Goal: Task Accomplishment & Management: Complete application form

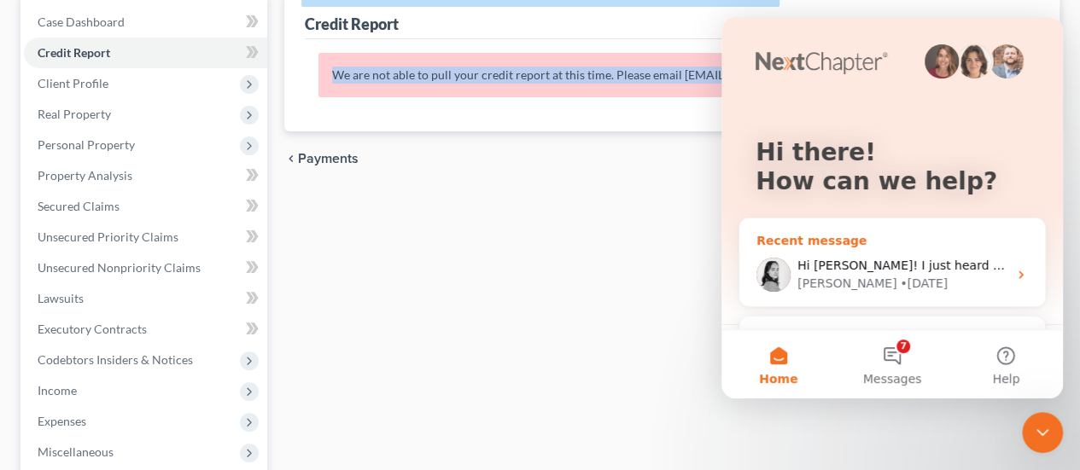
scroll to position [46, 0]
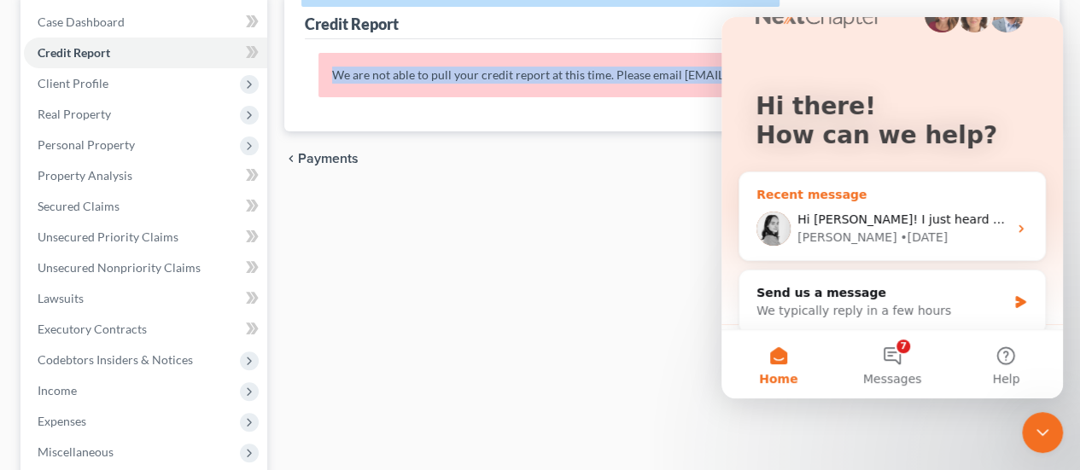
click at [900, 229] on div "• [DATE]" at bounding box center [924, 238] width 48 height 18
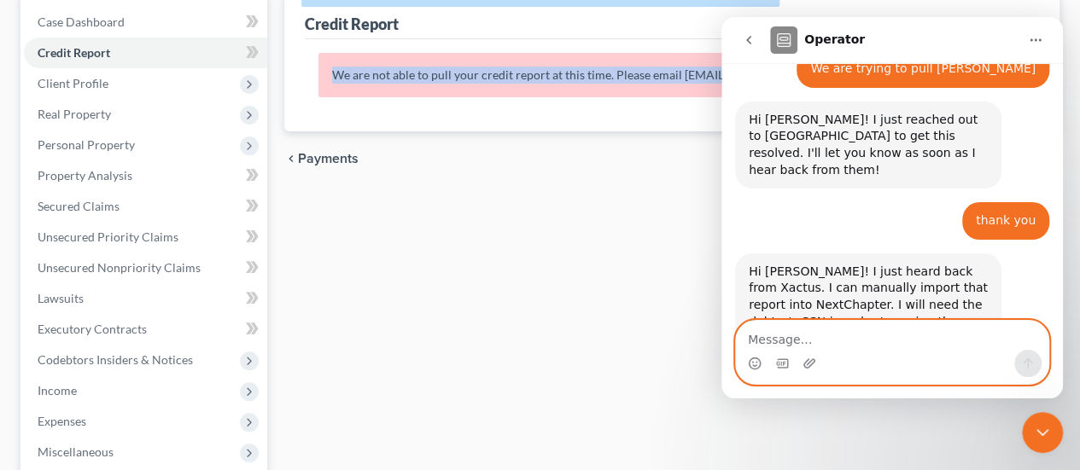
scroll to position [725, 0]
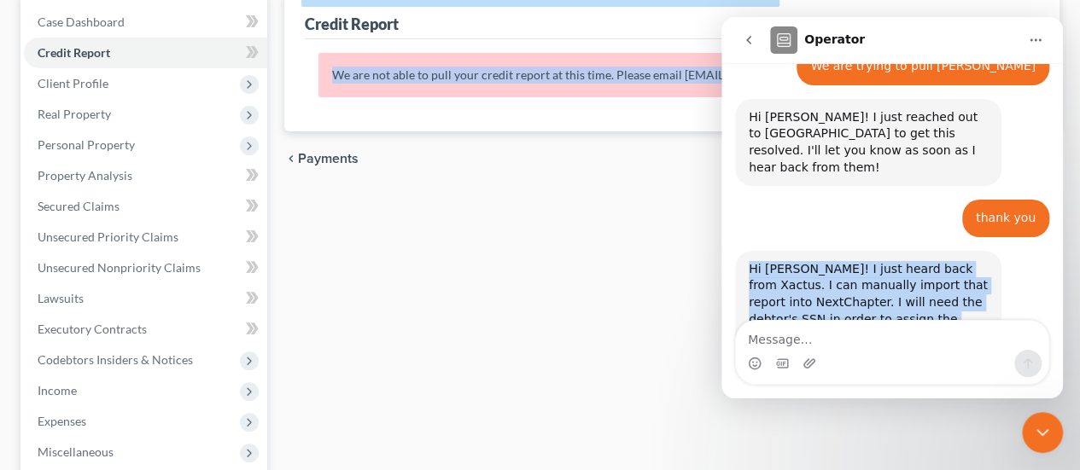
drag, startPoint x: 749, startPoint y: 166, endPoint x: 838, endPoint y: 269, distance: 136.8
click at [838, 269] on div "Hi [PERSON_NAME]! I just heard back from Xactus. I can manually import that rep…" at bounding box center [868, 336] width 239 height 150
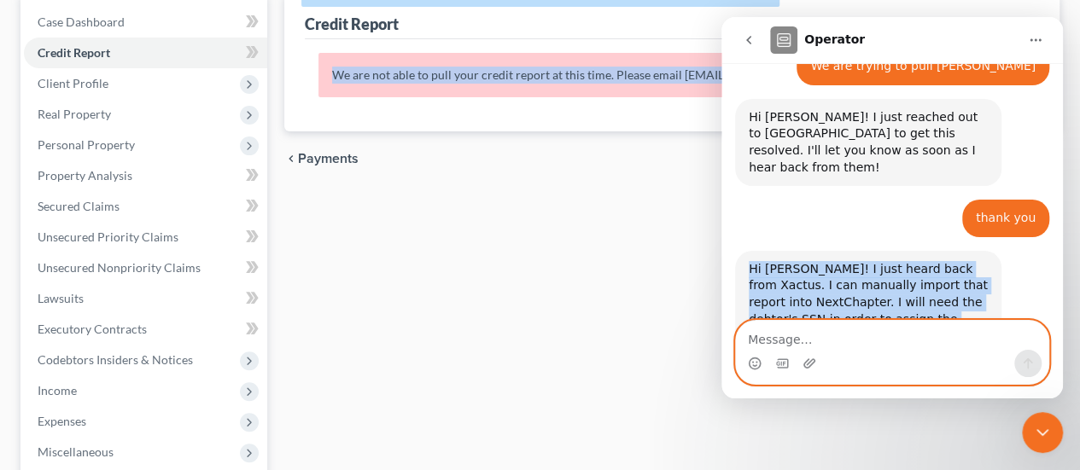
click at [844, 340] on textarea "Message…" at bounding box center [892, 335] width 312 height 29
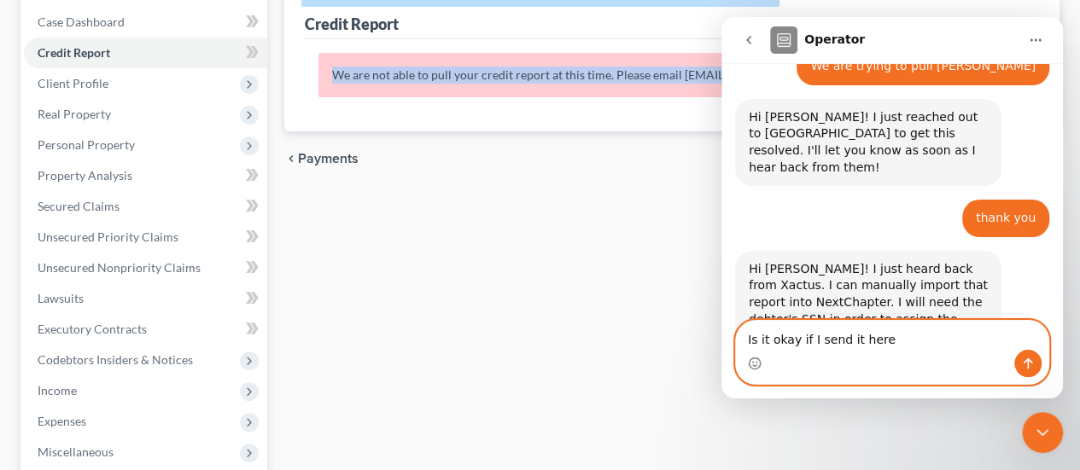
type textarea "Is it okay if I send it here?"
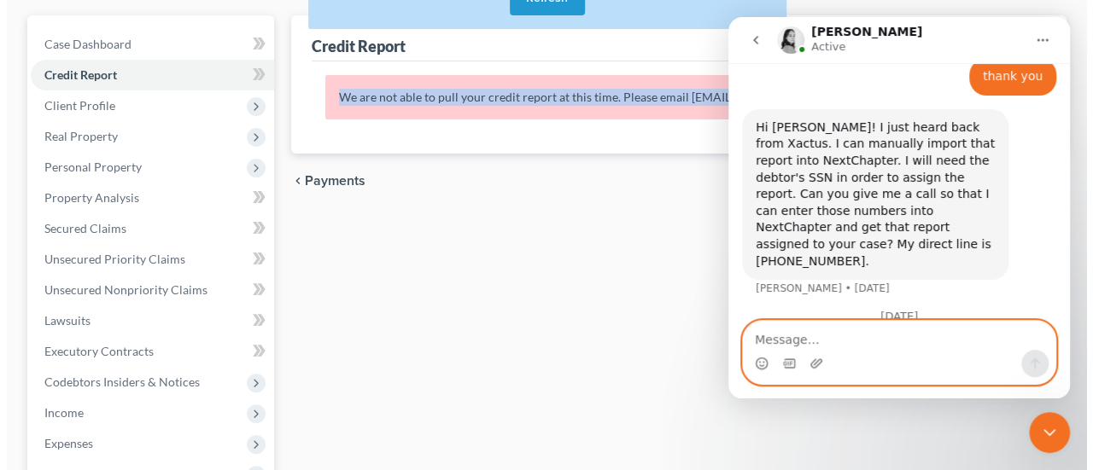
scroll to position [0, 0]
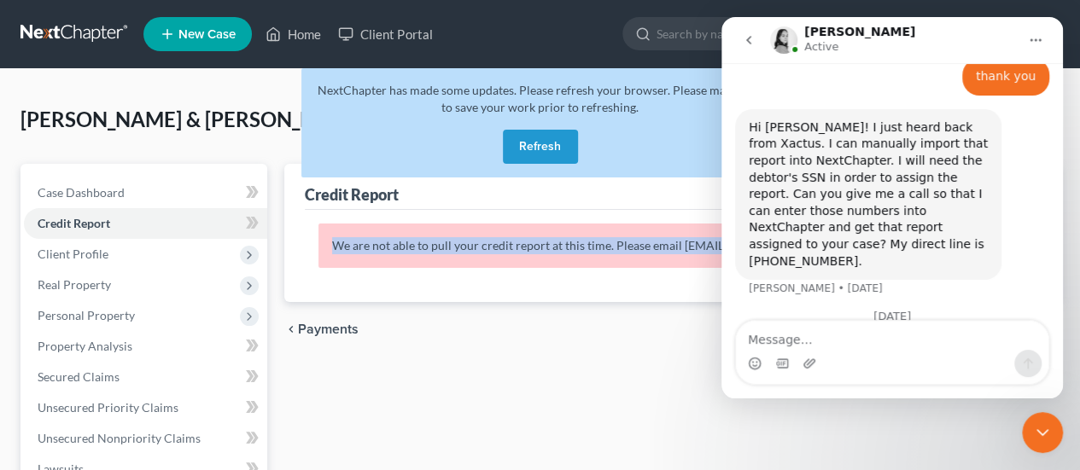
click at [200, 38] on span "New Case" at bounding box center [206, 34] width 57 height 13
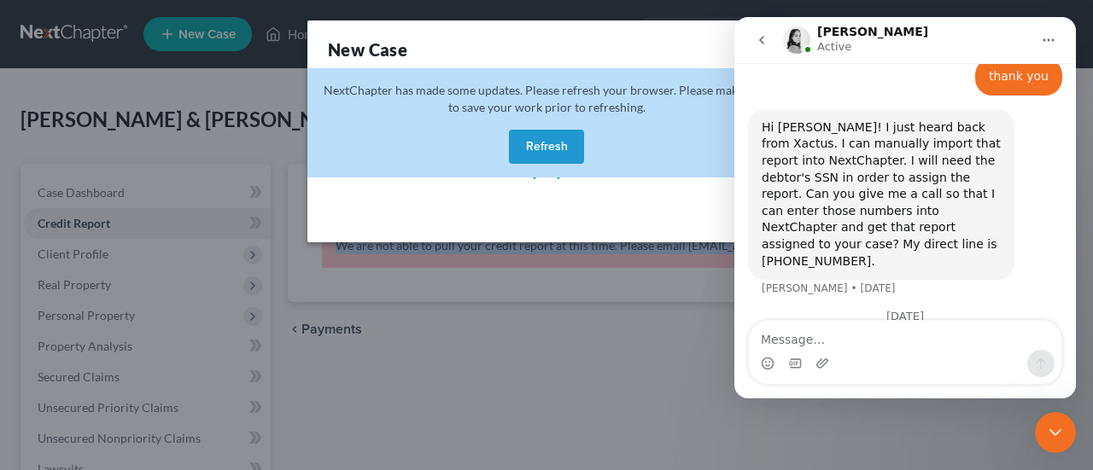
click at [539, 143] on button "Refresh" at bounding box center [546, 147] width 75 height 34
select select "11"
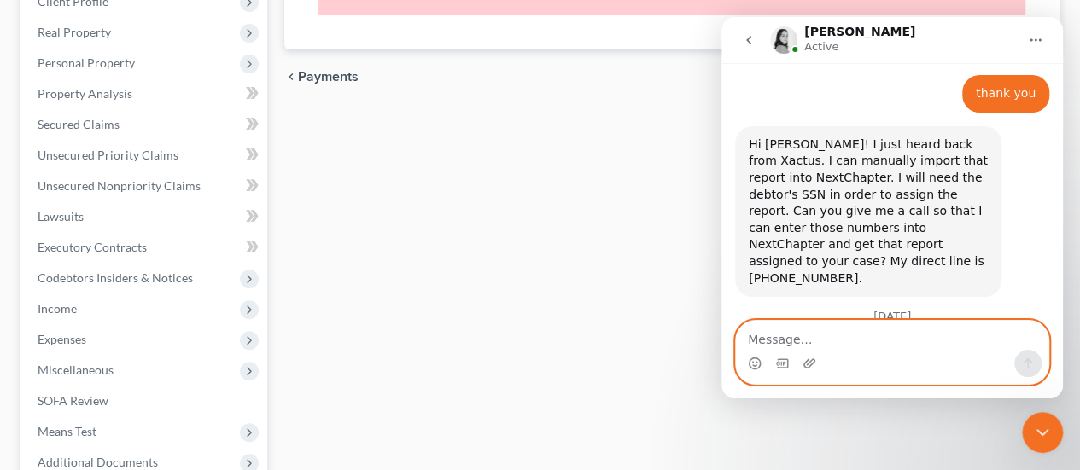
scroll to position [427, 0]
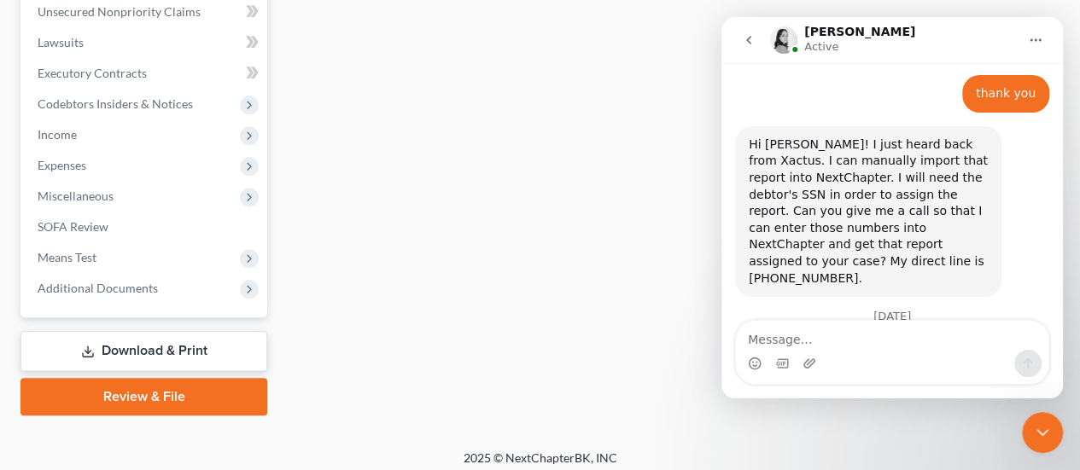
click at [114, 343] on link "Download & Print" at bounding box center [143, 351] width 247 height 40
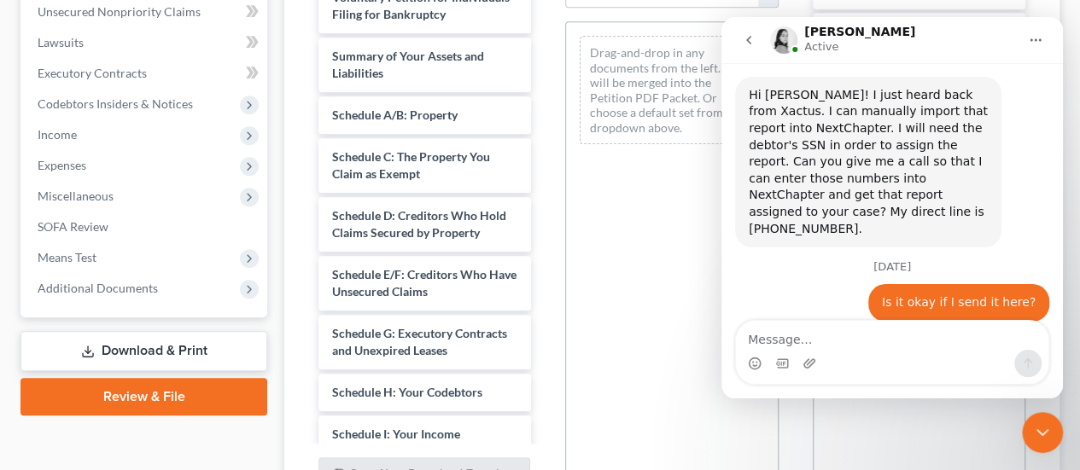
scroll to position [938, 0]
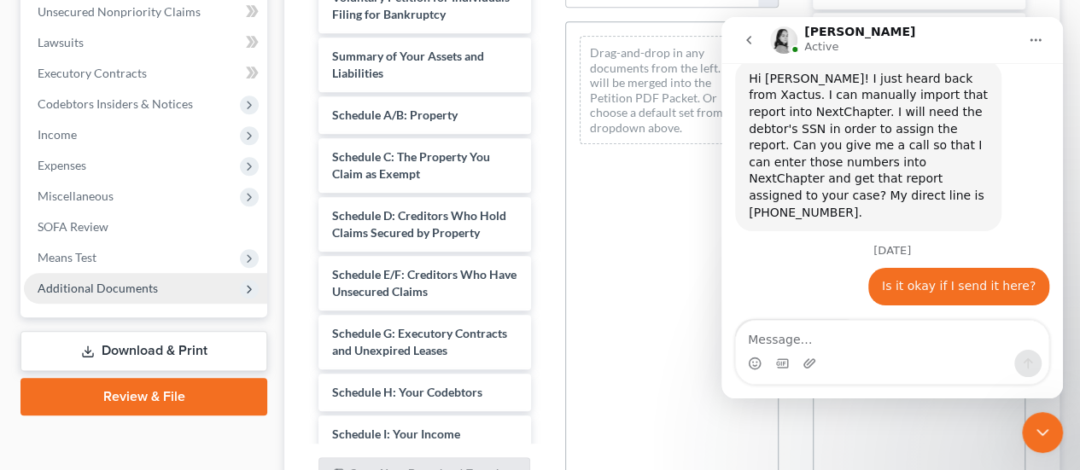
click at [126, 287] on span "Additional Documents" at bounding box center [98, 288] width 120 height 15
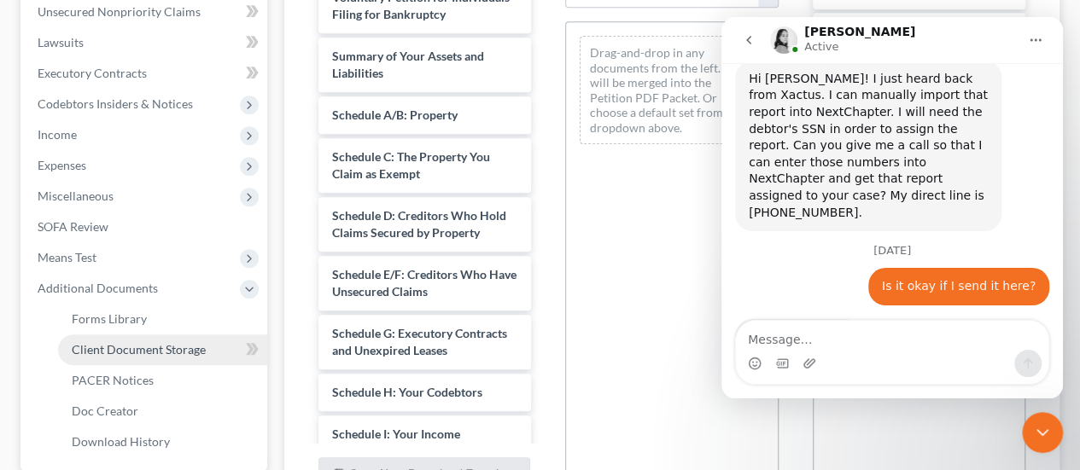
click at [183, 346] on span "Client Document Storage" at bounding box center [139, 349] width 134 height 15
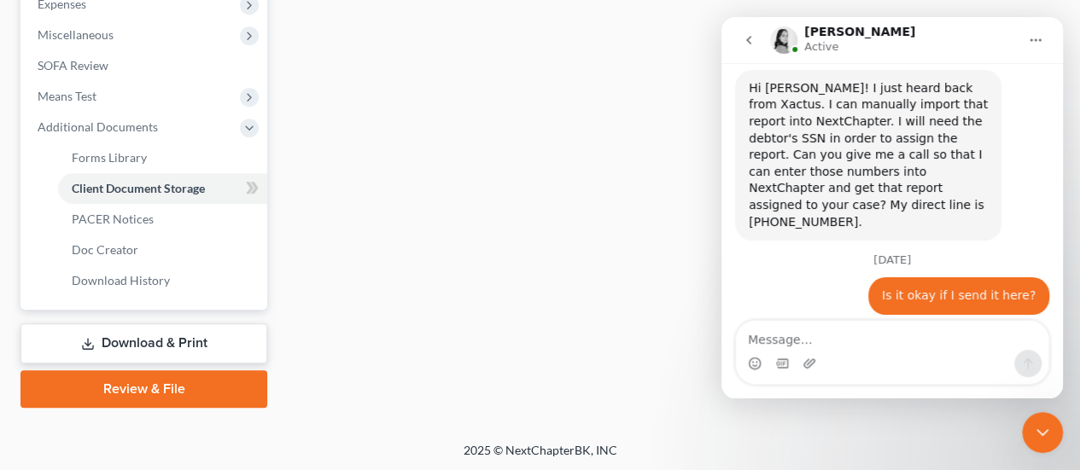
scroll to position [929, 0]
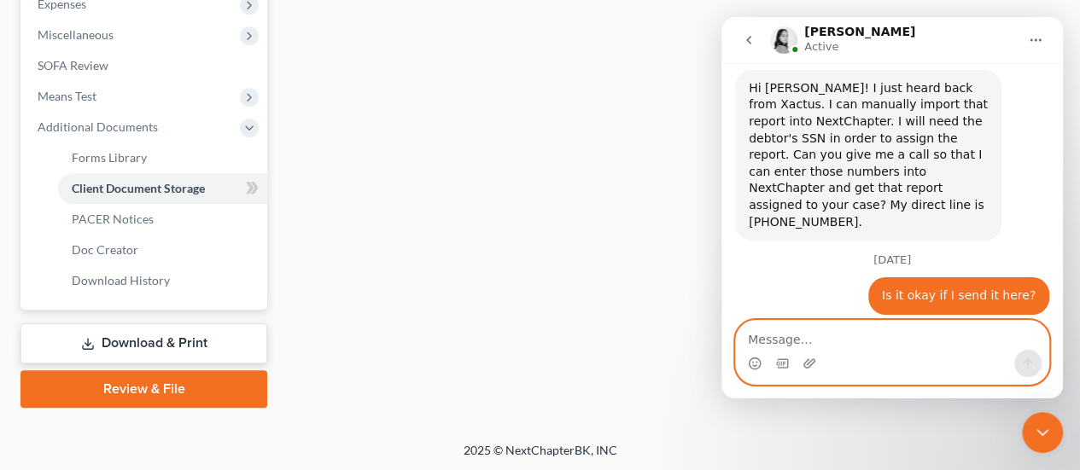
click at [824, 346] on textarea "Message…" at bounding box center [892, 335] width 312 height 29
type textarea "521-53-0140 is brad"
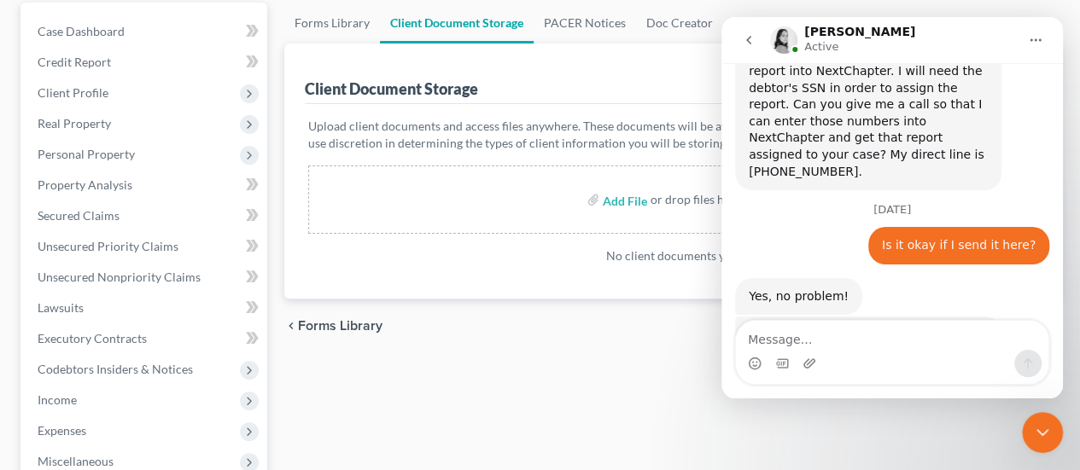
scroll to position [0, 0]
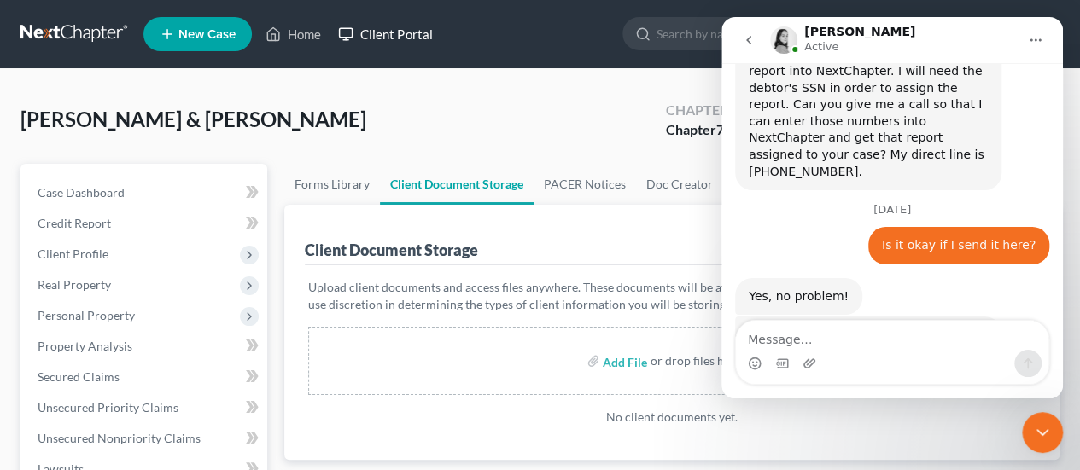
drag, startPoint x: 369, startPoint y: 35, endPoint x: 430, endPoint y: 27, distance: 62.0
click at [369, 34] on link "Client Portal" at bounding box center [385, 34] width 111 height 31
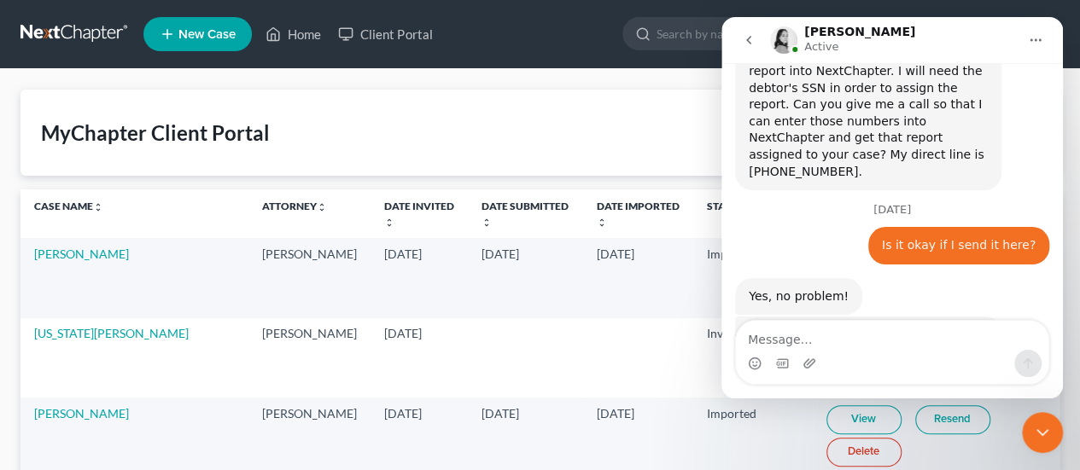
drag, startPoint x: 545, startPoint y: 46, endPoint x: 562, endPoint y: 50, distance: 17.6
click at [547, 46] on ul "New Case Home Client Portal - No Result - See all results Or Press Enter... Hel…" at bounding box center [601, 34] width 916 height 44
click at [1037, 430] on icon "Close Intercom Messenger" at bounding box center [1042, 432] width 12 height 7
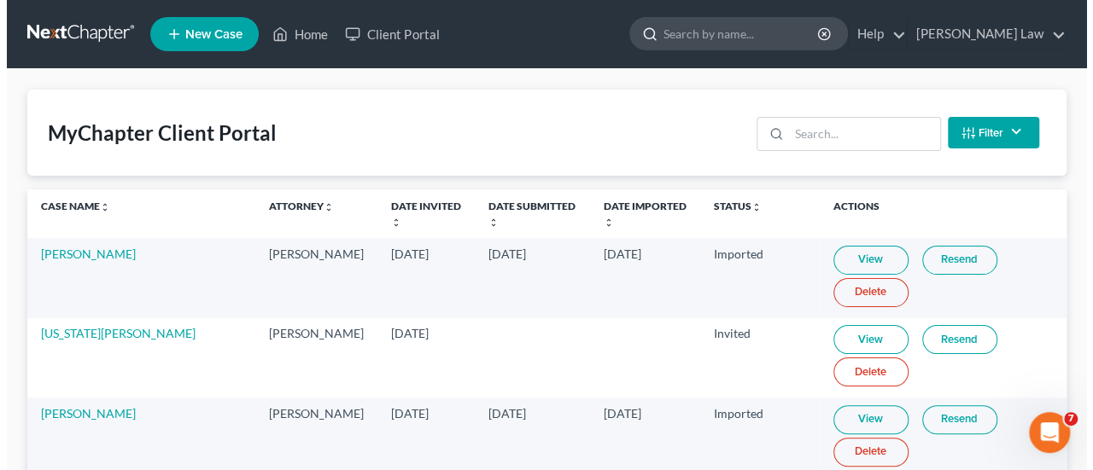
scroll to position [979, 0]
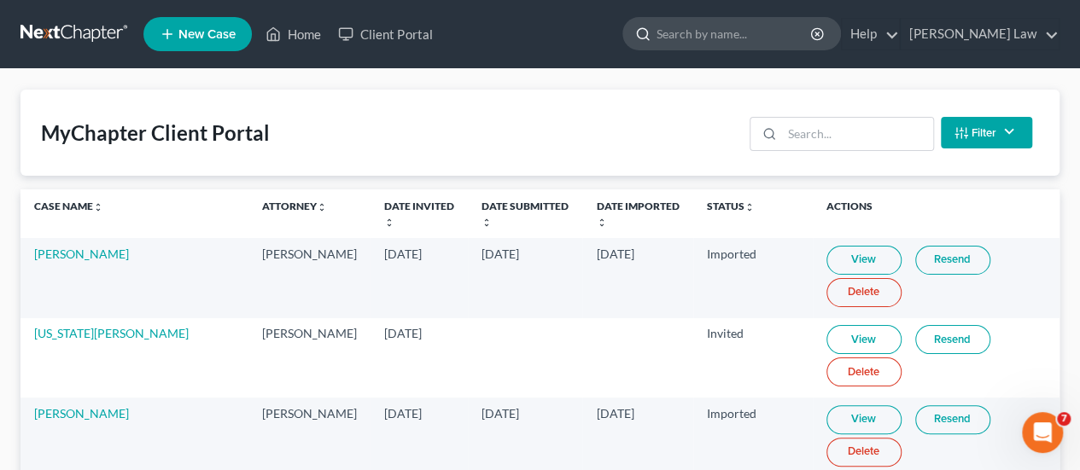
click at [741, 40] on input "search" at bounding box center [735, 34] width 156 height 32
click at [798, 130] on input "search" at bounding box center [857, 134] width 151 height 32
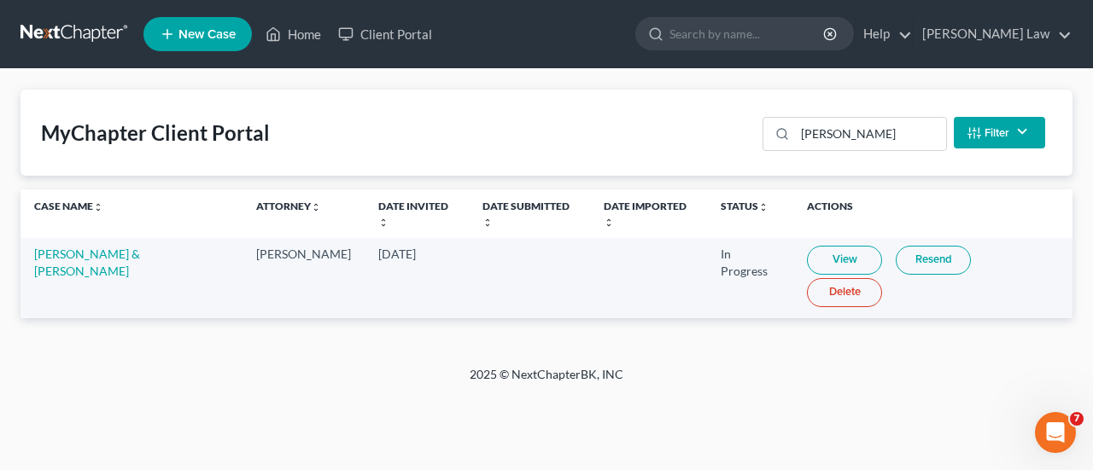
click at [905, 253] on link "Resend" at bounding box center [933, 260] width 75 height 29
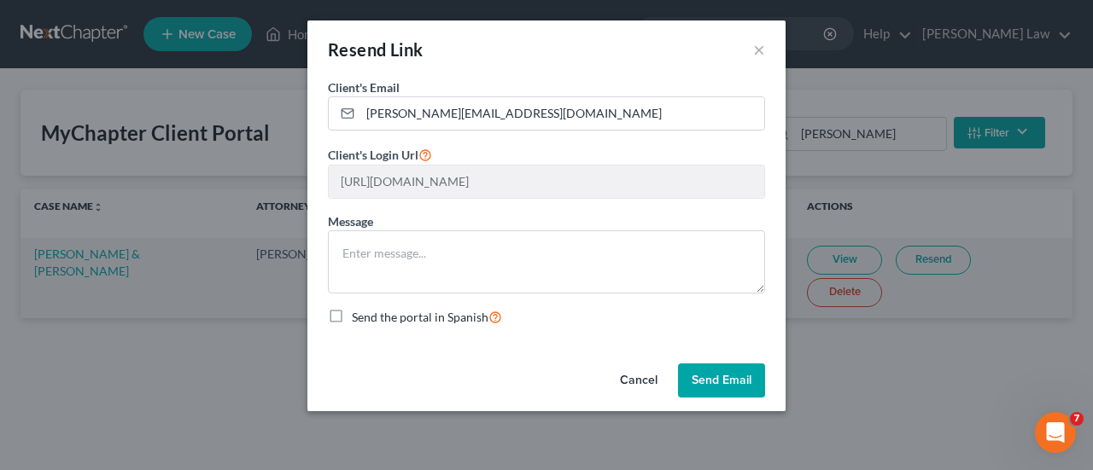
click at [733, 387] on button "Send Email" at bounding box center [721, 381] width 87 height 34
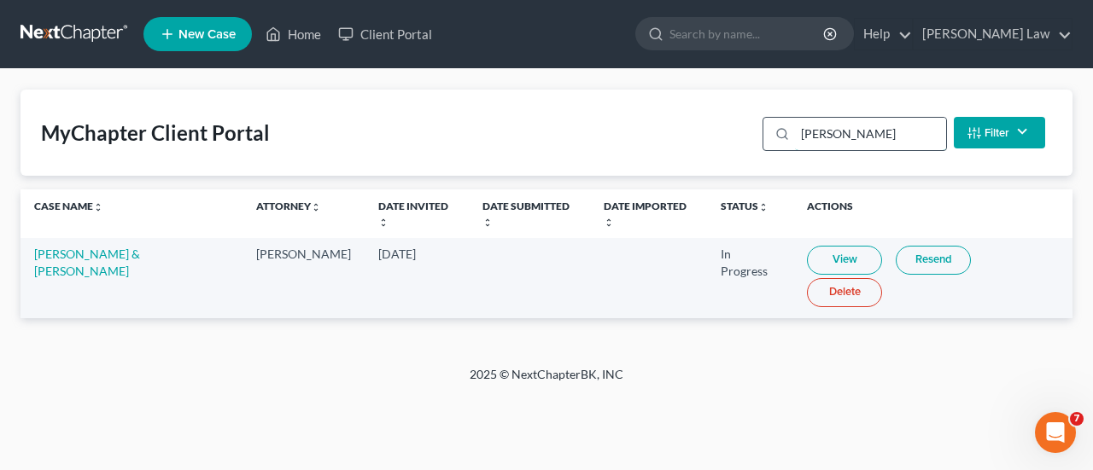
click at [878, 143] on input "brad" at bounding box center [870, 134] width 151 height 32
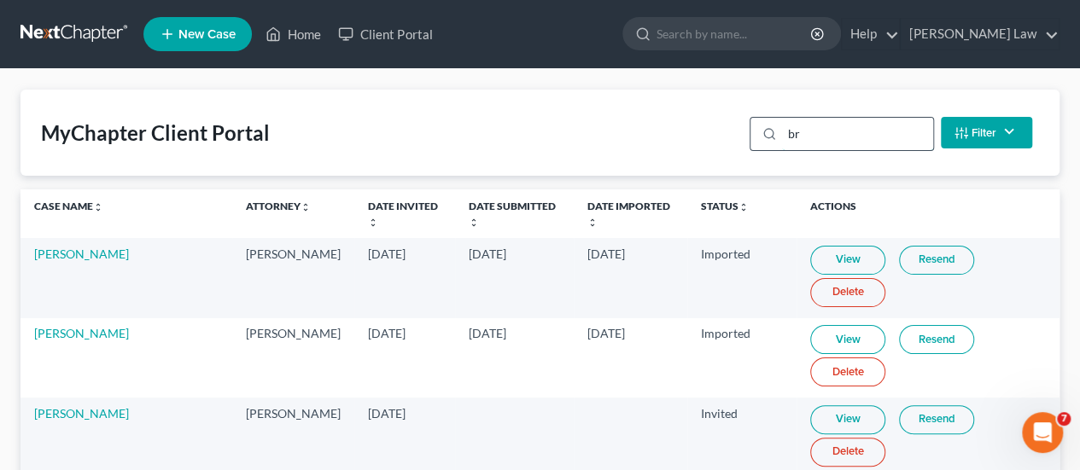
type input "b"
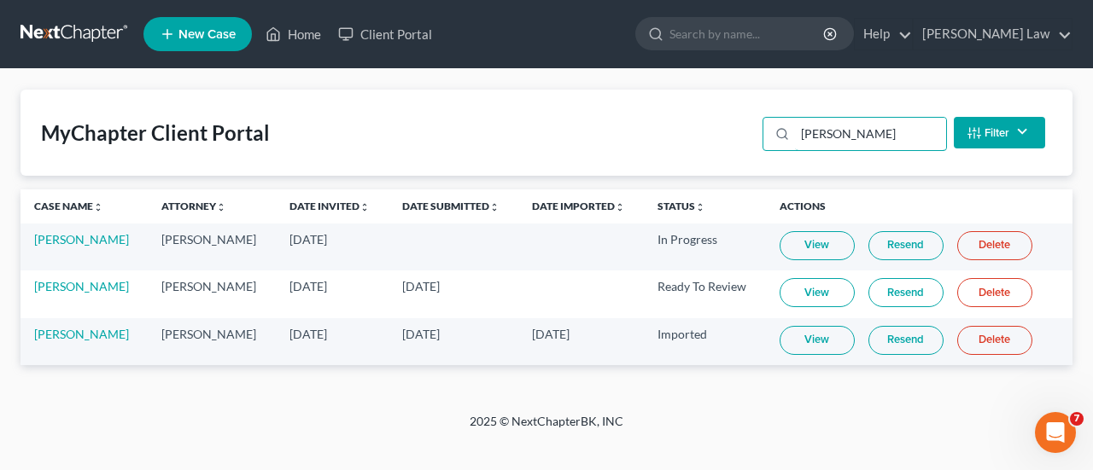
type input "brandi"
click at [897, 247] on link "Resend" at bounding box center [905, 245] width 75 height 29
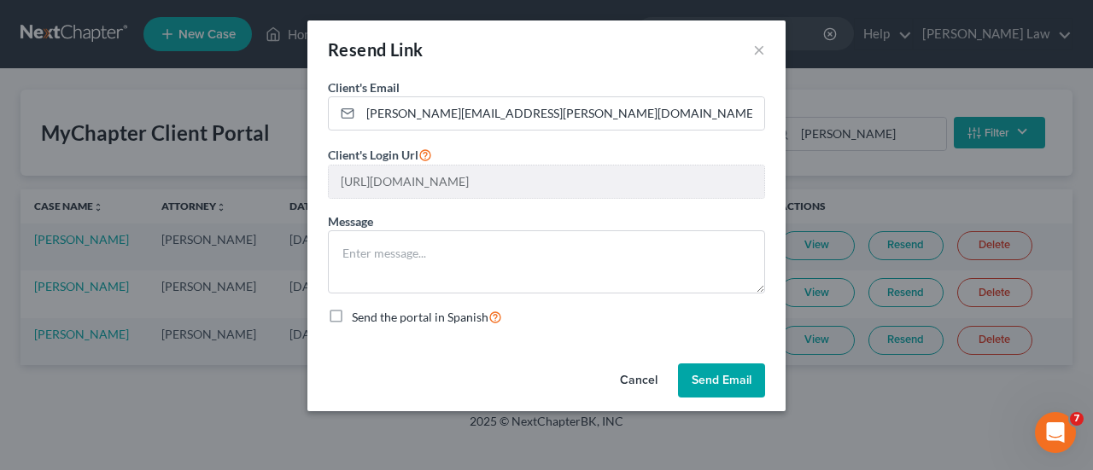
click at [700, 372] on button "Send Email" at bounding box center [721, 381] width 87 height 34
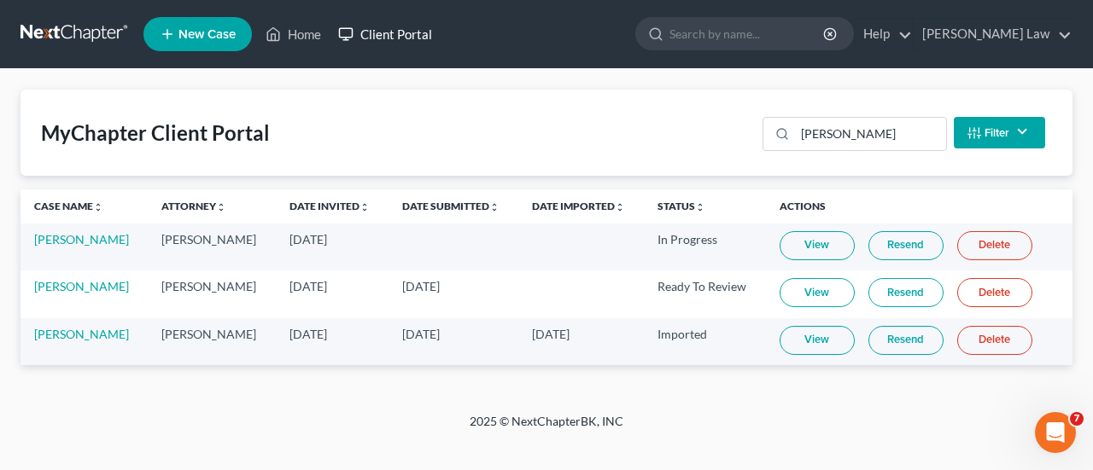
click at [372, 40] on link "Client Portal" at bounding box center [385, 34] width 111 height 31
click at [188, 30] on span "New Case" at bounding box center [206, 34] width 57 height 13
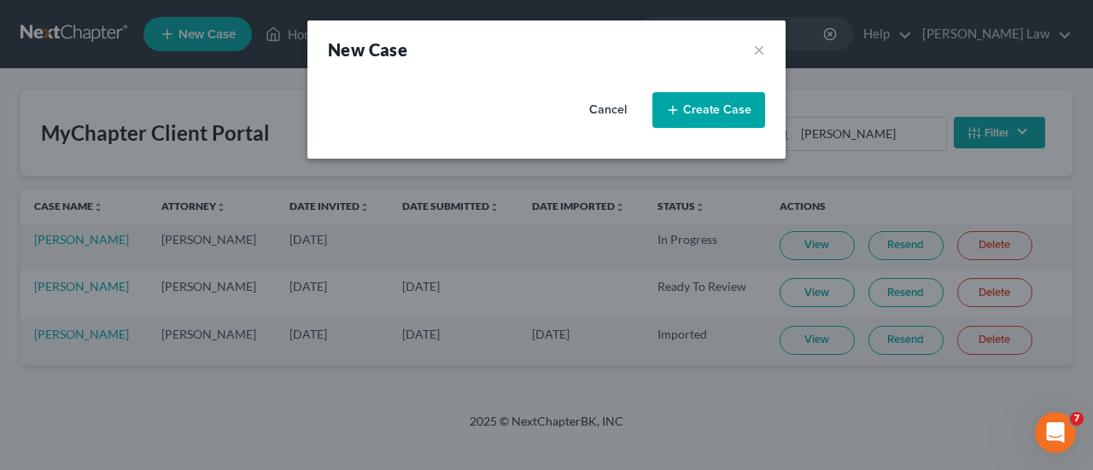
select select "11"
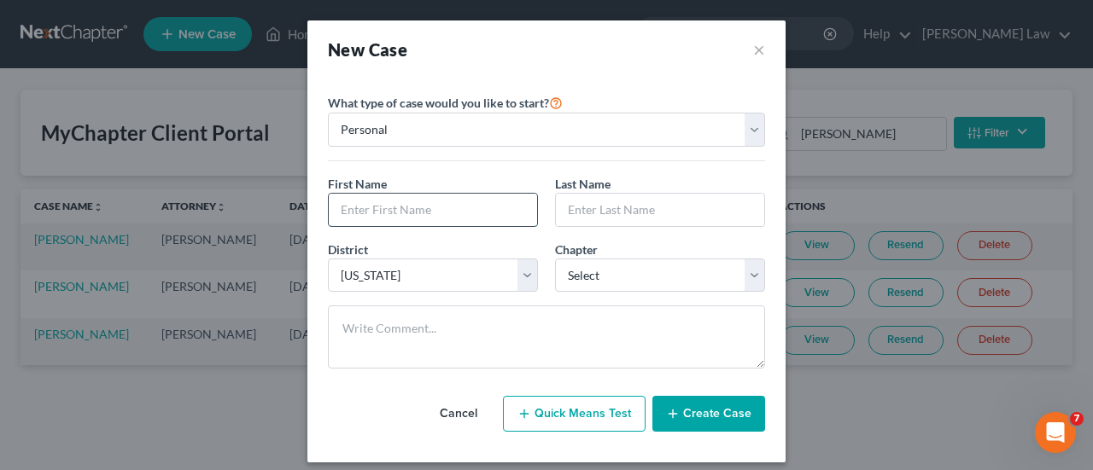
click at [407, 206] on input "text" at bounding box center [433, 210] width 208 height 32
type input "Harry"
drag, startPoint x: 594, startPoint y: 201, endPoint x: 707, endPoint y: 234, distance: 117.5
click at [593, 201] on input "McCu" at bounding box center [660, 210] width 208 height 32
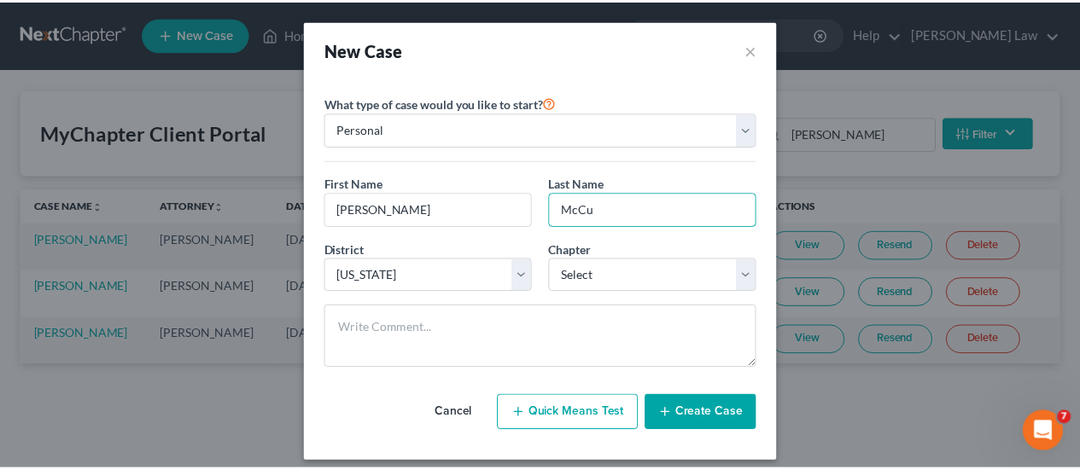
scroll to position [979, 0]
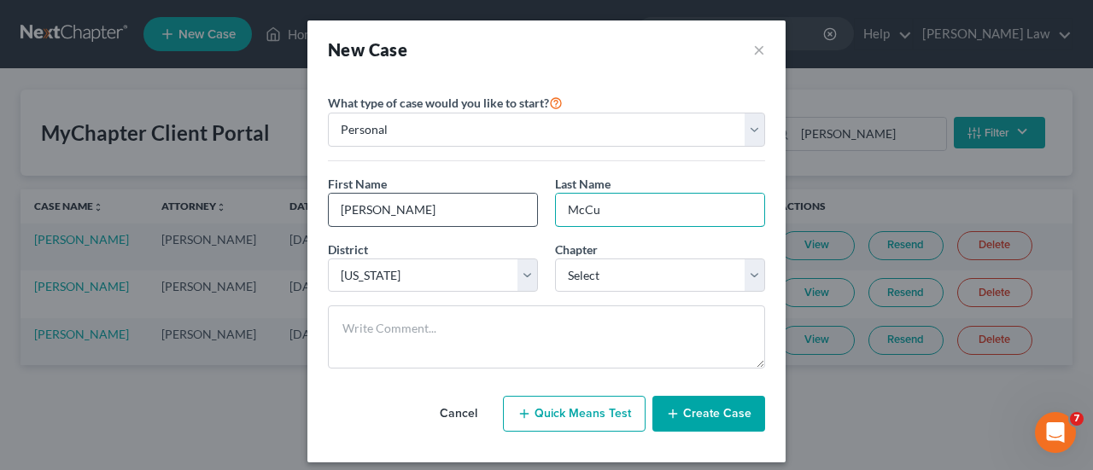
drag, startPoint x: 618, startPoint y: 211, endPoint x: 441, endPoint y: 208, distance: 177.6
click at [437, 208] on div "First Name * Harry Last Name * McCu" at bounding box center [546, 208] width 454 height 66
paste input "thomasnunes1@outlook.com"
type input "thomasnunes1@outlook.com"
drag, startPoint x: 733, startPoint y: 210, endPoint x: 331, endPoint y: 172, distance: 403.1
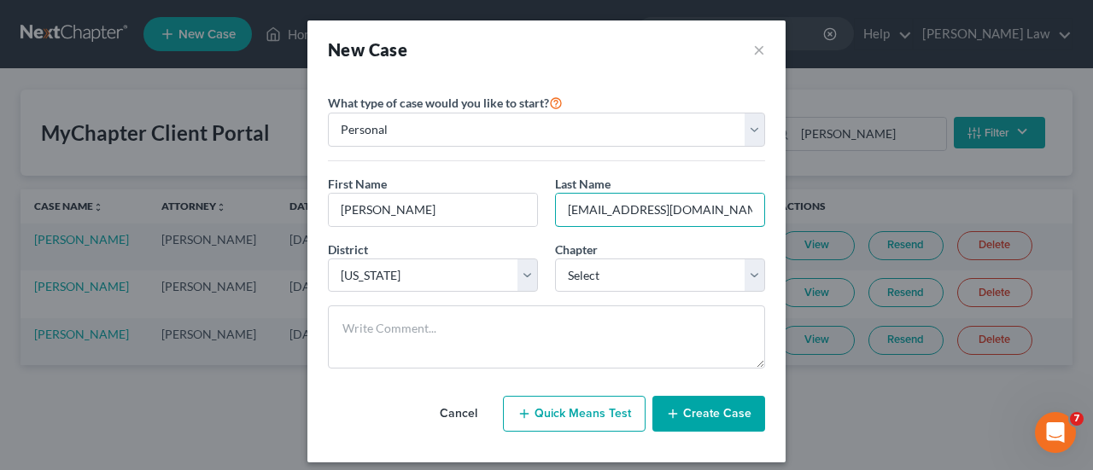
click at [345, 175] on div "First Name * Harry Last Name * thomasnunes1@outlook.com" at bounding box center [546, 208] width 454 height 66
click at [666, 196] on input "text" at bounding box center [660, 210] width 208 height 32
paste input "McCuistion"
type input "McCuistion"
click at [635, 274] on select "Select 7 11 12 13" at bounding box center [660, 276] width 210 height 34
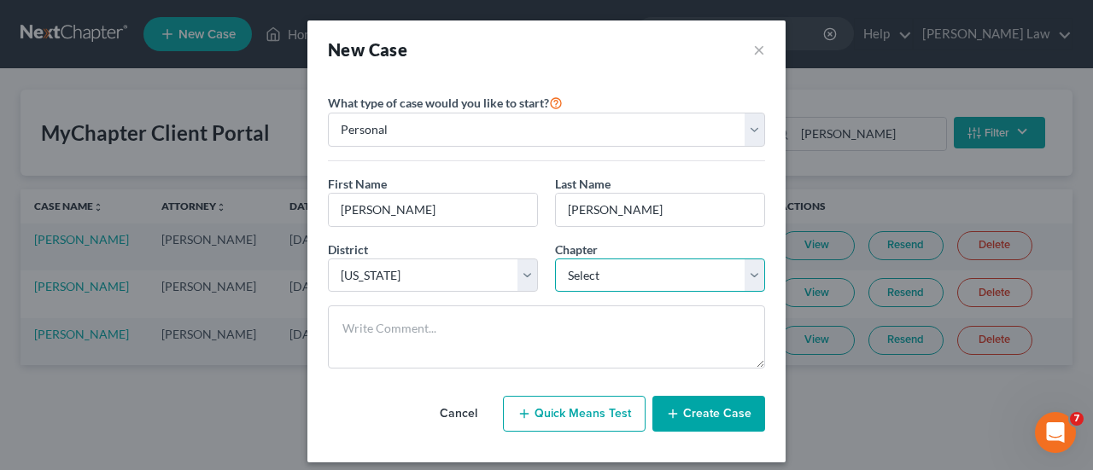
select select "0"
click at [555, 259] on select "Select 7 11 12 13" at bounding box center [660, 276] width 210 height 34
click at [705, 421] on button "Create Case" at bounding box center [708, 414] width 113 height 36
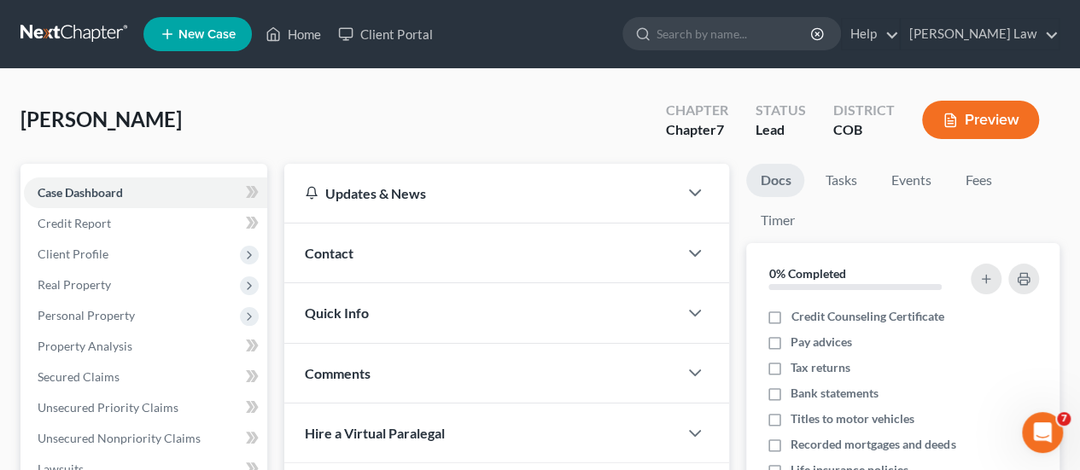
scroll to position [342, 0]
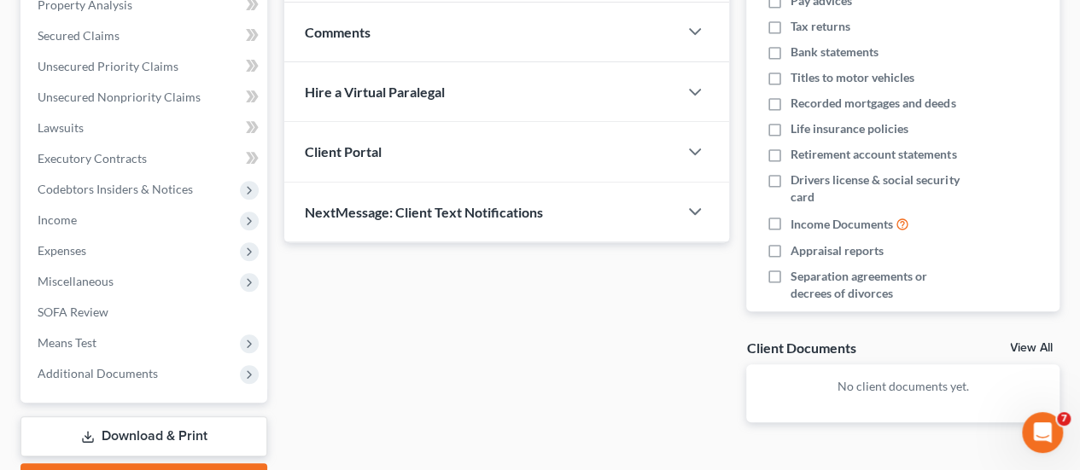
click at [374, 151] on span "Client Portal" at bounding box center [343, 151] width 77 height 16
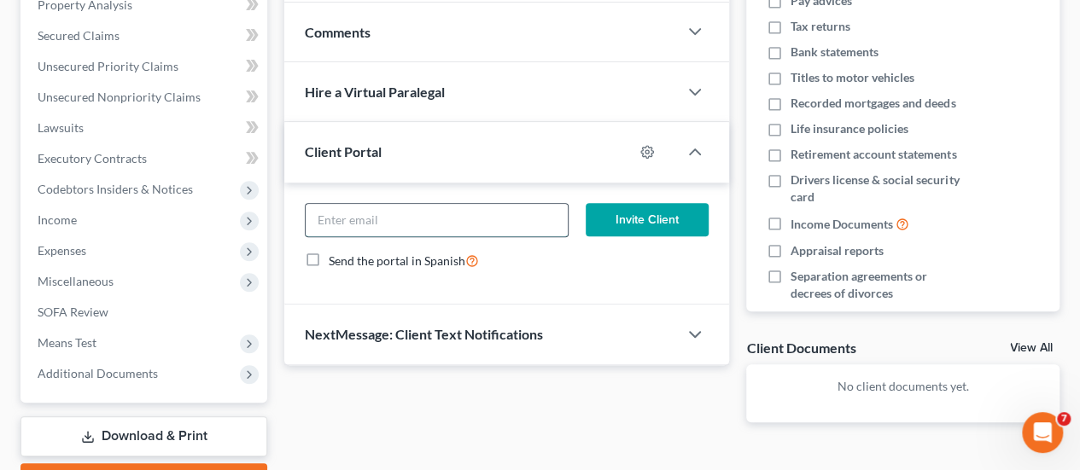
click at [424, 230] on input "email" at bounding box center [437, 220] width 262 height 32
paste input "McCuistion"
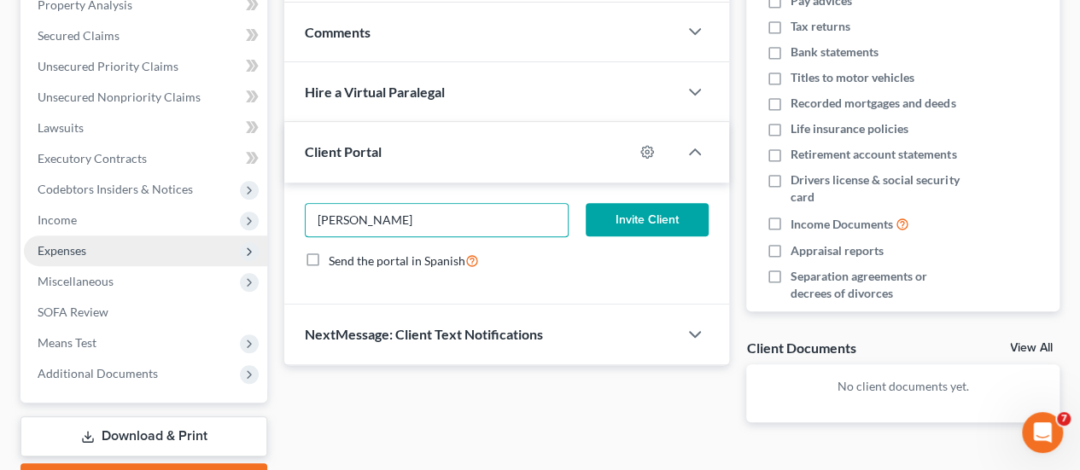
drag, startPoint x: 430, startPoint y: 225, endPoint x: 57, endPoint y: 243, distance: 373.6
click at [145, 243] on div "Petition Navigation Case Dashboard Payments Invoices Payments Payments Credit R…" at bounding box center [540, 161] width 1056 height 679
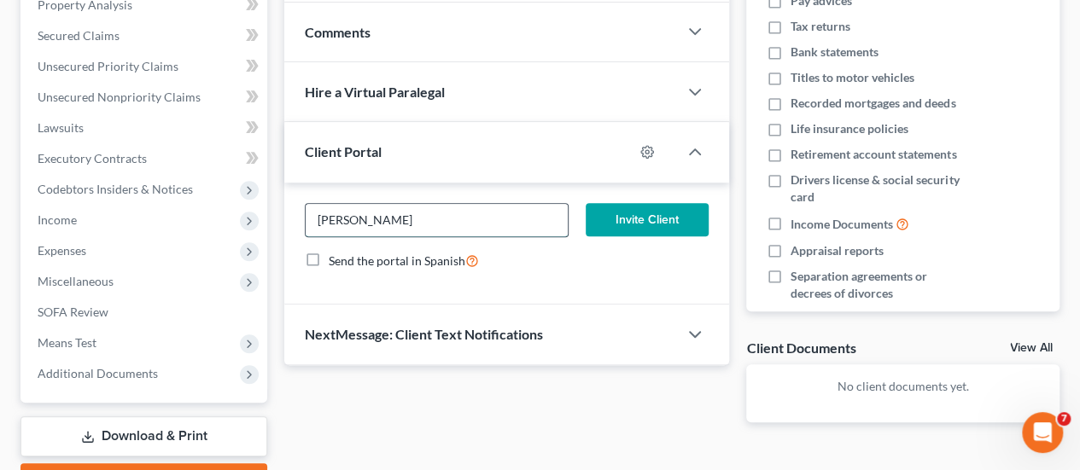
paste input "harrymccuistion@gmail.com"
type input "harrymccuistion@gmail.com"
click at [659, 213] on button "Invite Client" at bounding box center [647, 220] width 123 height 34
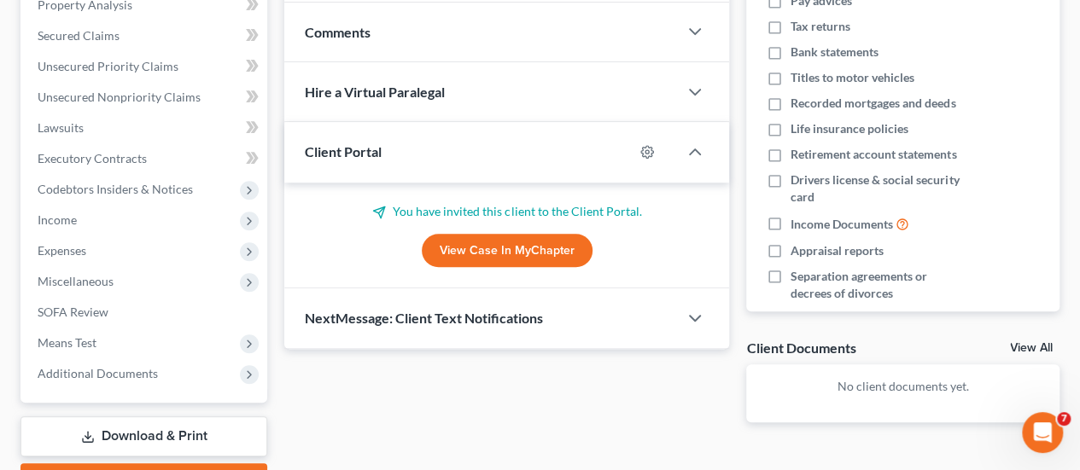
click at [1044, 441] on icon "Open Intercom Messenger" at bounding box center [1043, 433] width 28 height 28
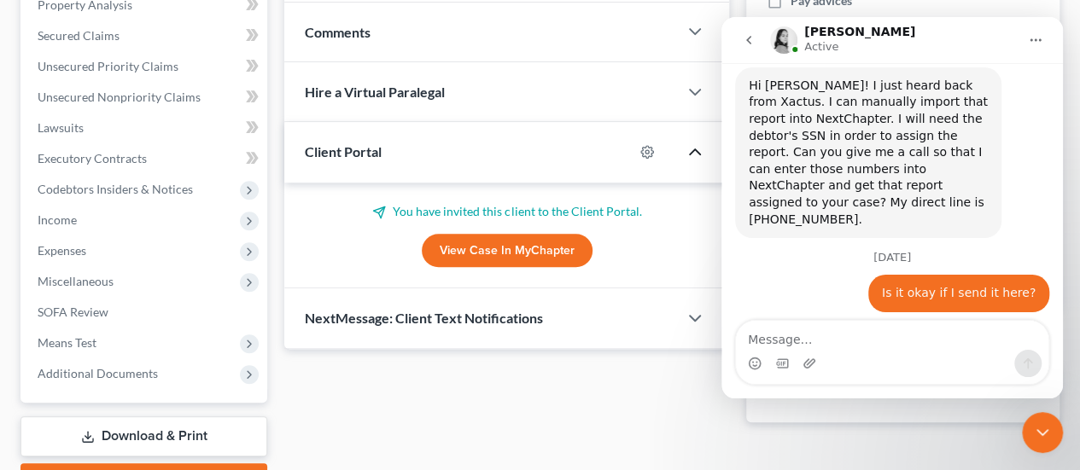
scroll to position [979, 0]
